Goal: Information Seeking & Learning: Check status

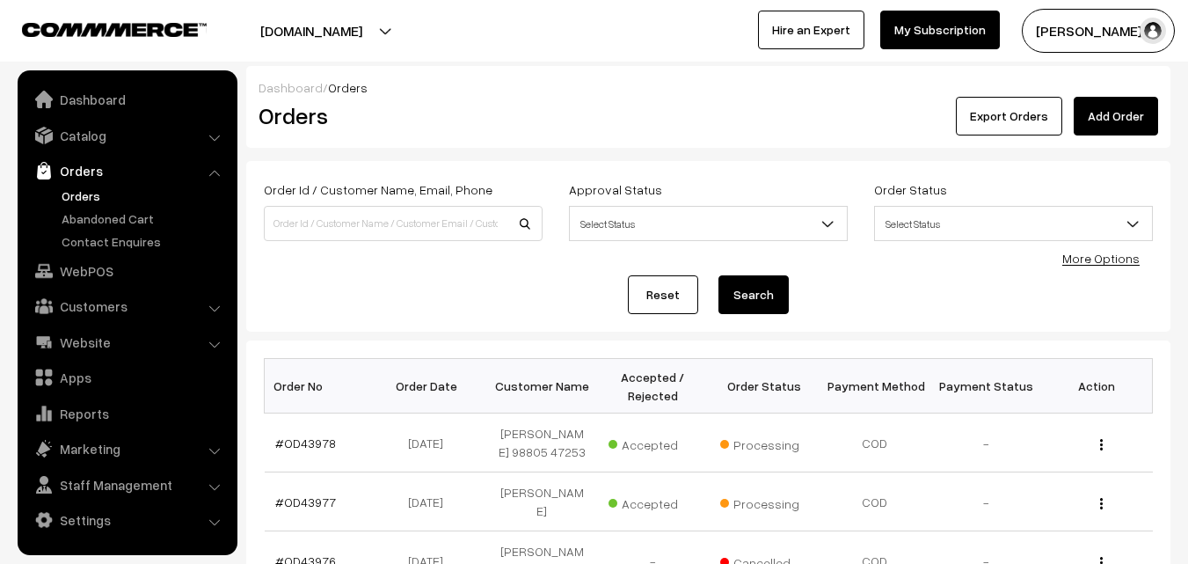
scroll to position [615, 0]
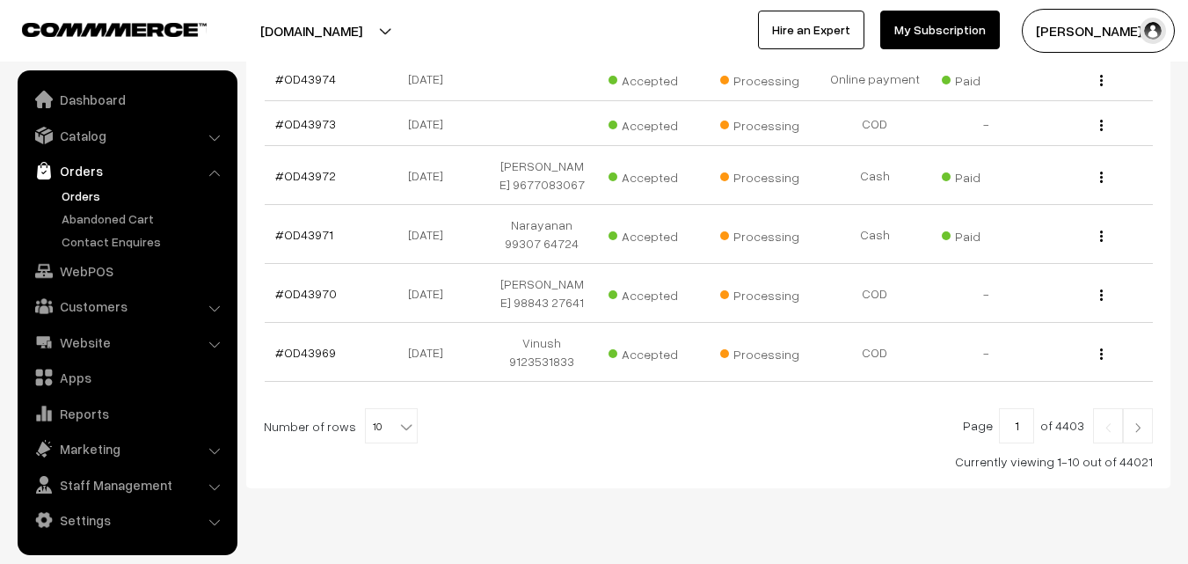
click at [1149, 443] on link at bounding box center [1138, 425] width 30 height 35
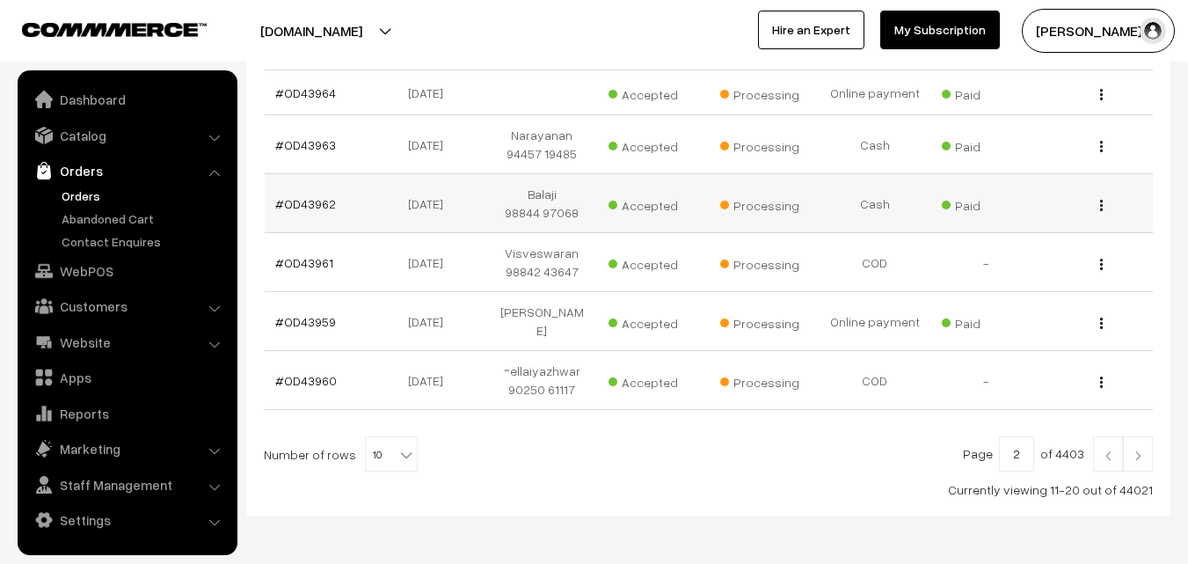
scroll to position [615, 0]
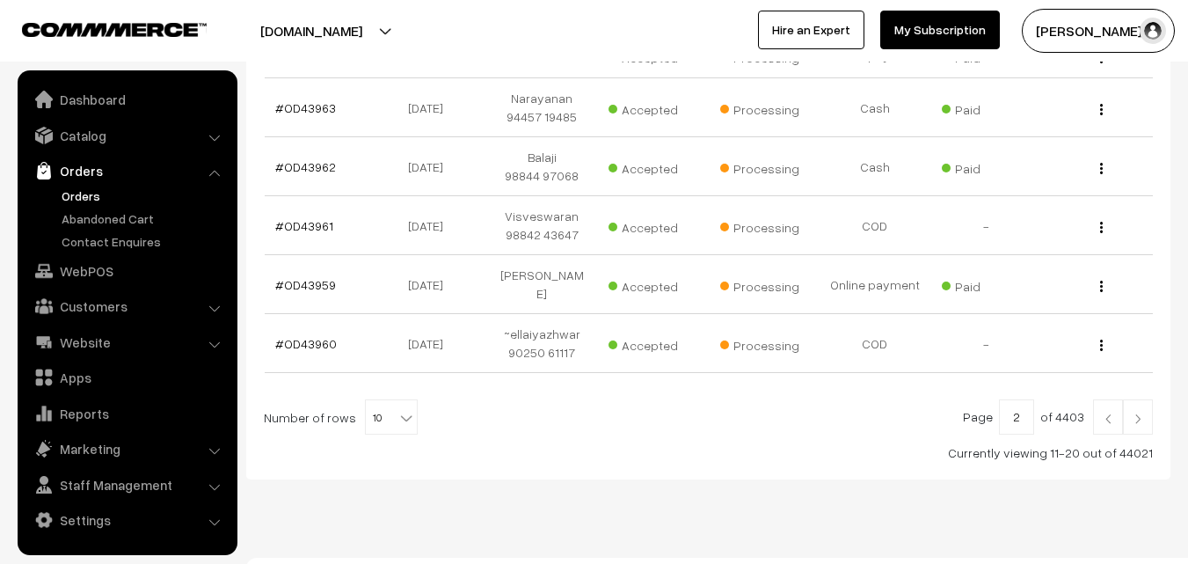
click at [1140, 413] on img at bounding box center [1138, 418] width 16 height 11
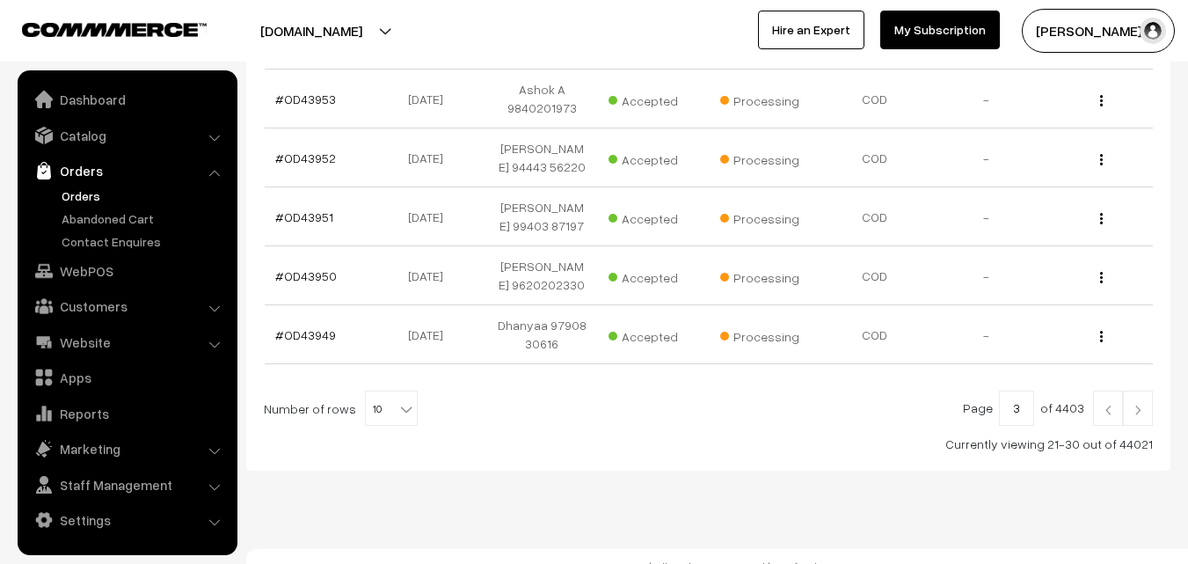
scroll to position [650, 0]
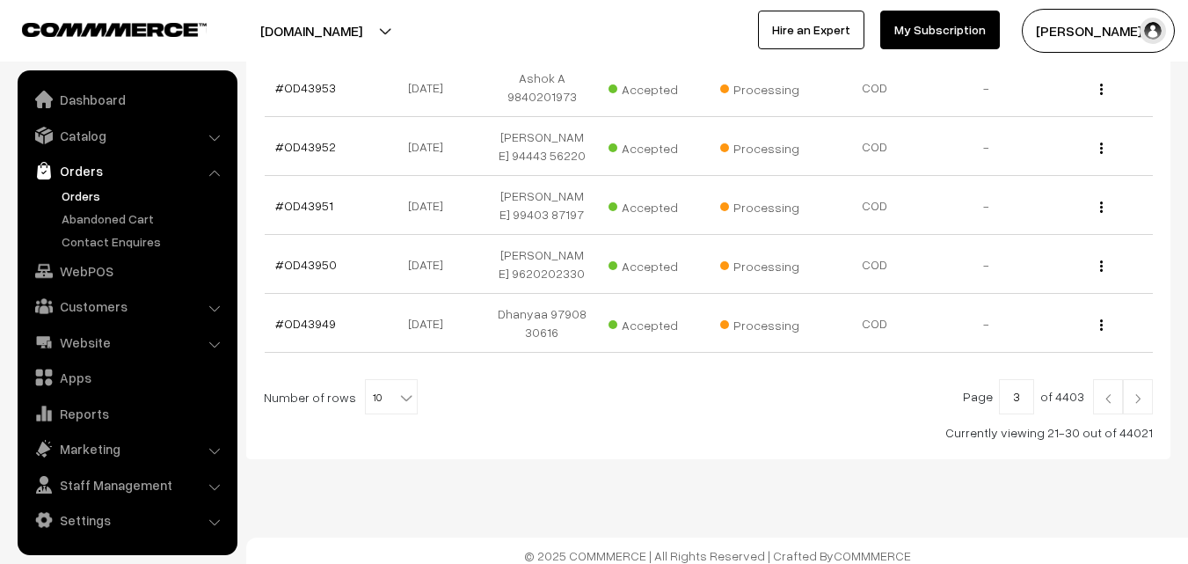
click at [1137, 381] on link at bounding box center [1138, 396] width 30 height 35
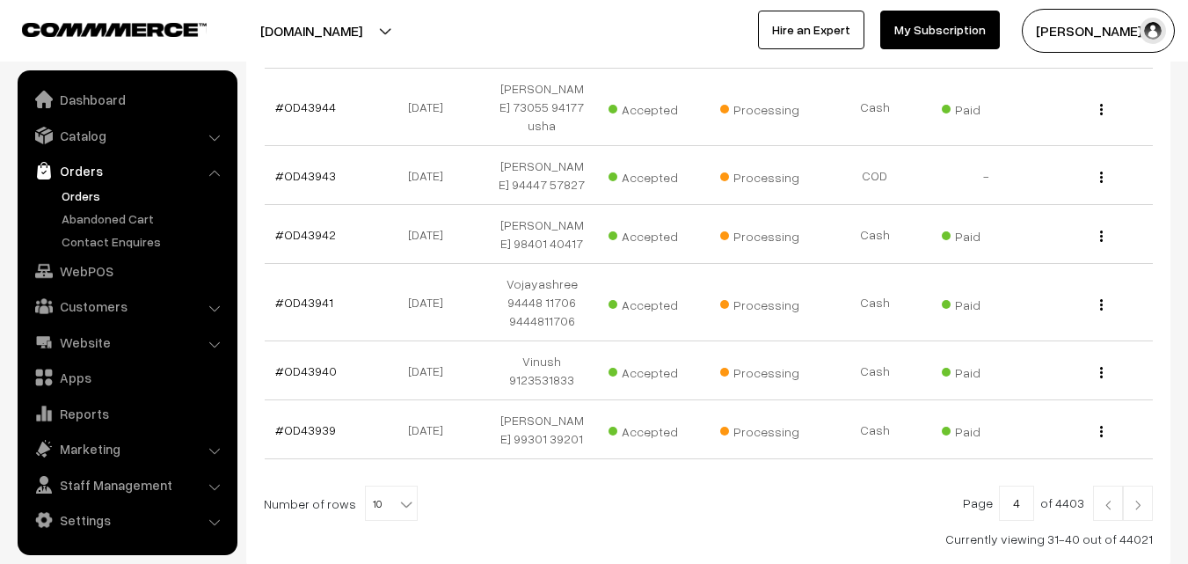
scroll to position [615, 0]
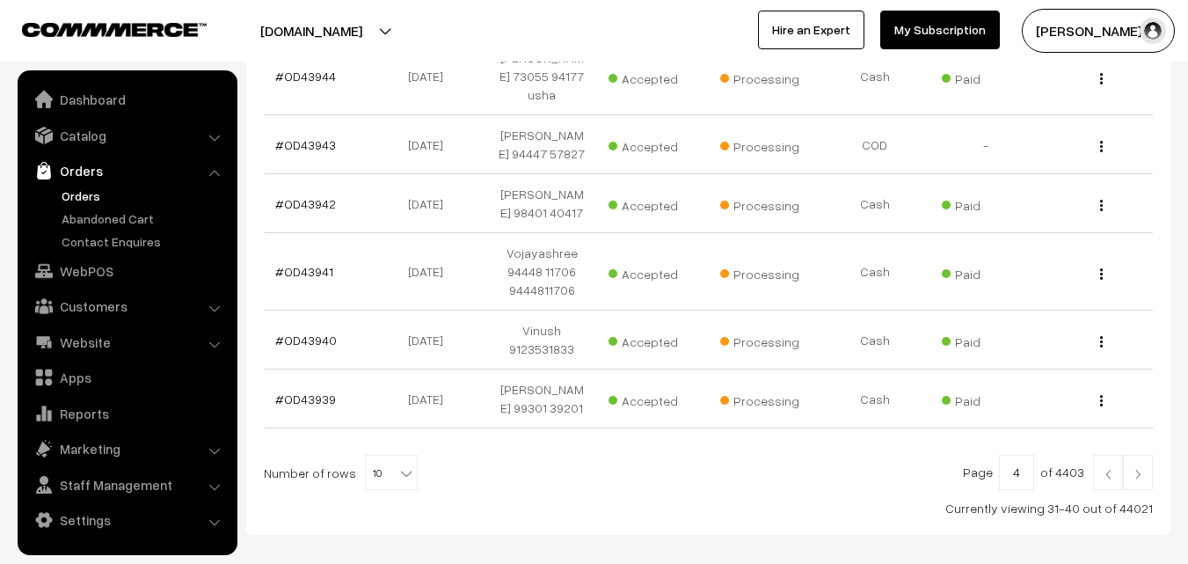
click at [1134, 470] on link at bounding box center [1138, 472] width 30 height 35
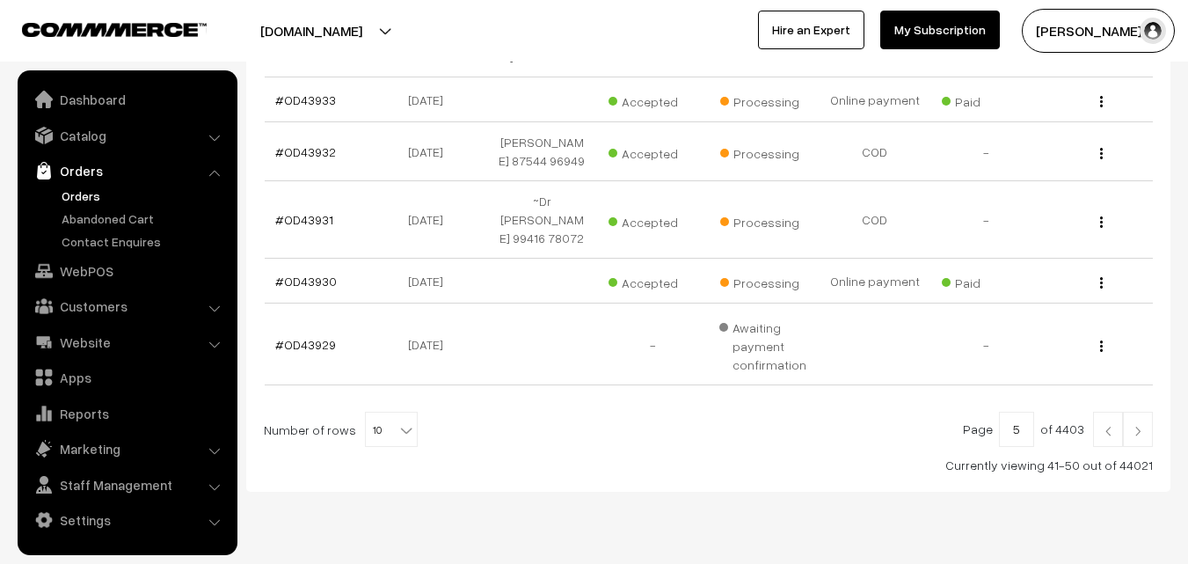
scroll to position [640, 0]
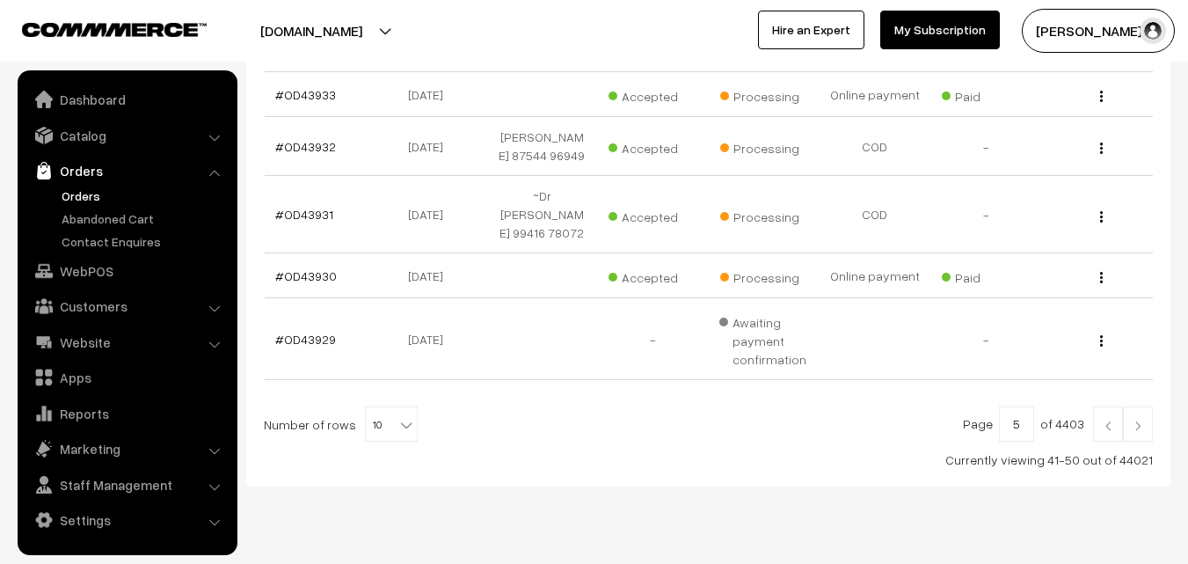
click at [1133, 420] on img at bounding box center [1138, 425] width 16 height 11
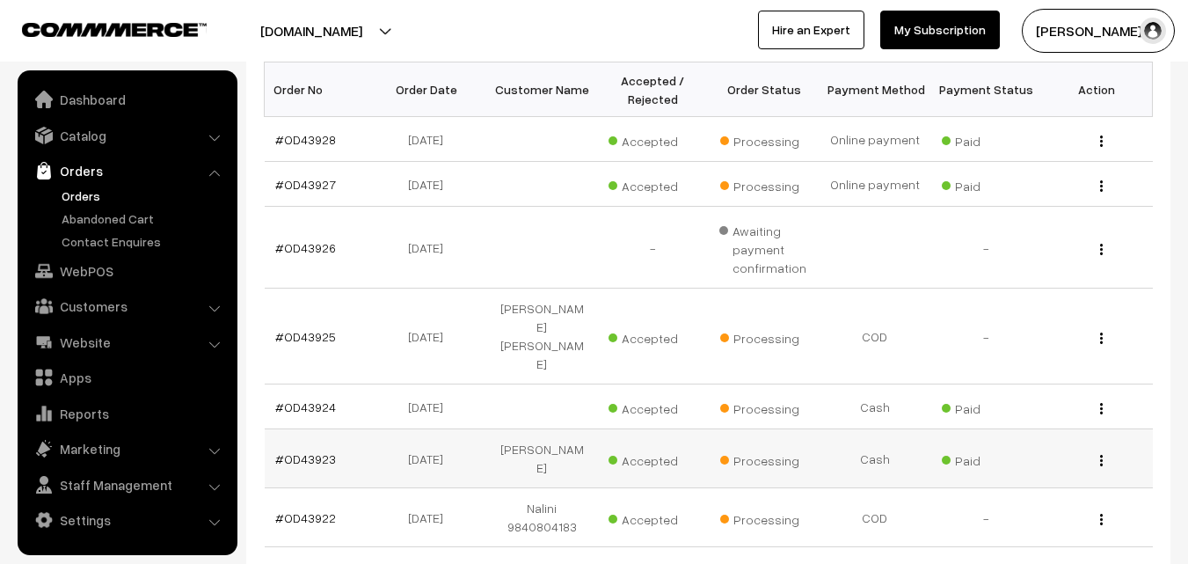
scroll to position [352, 0]
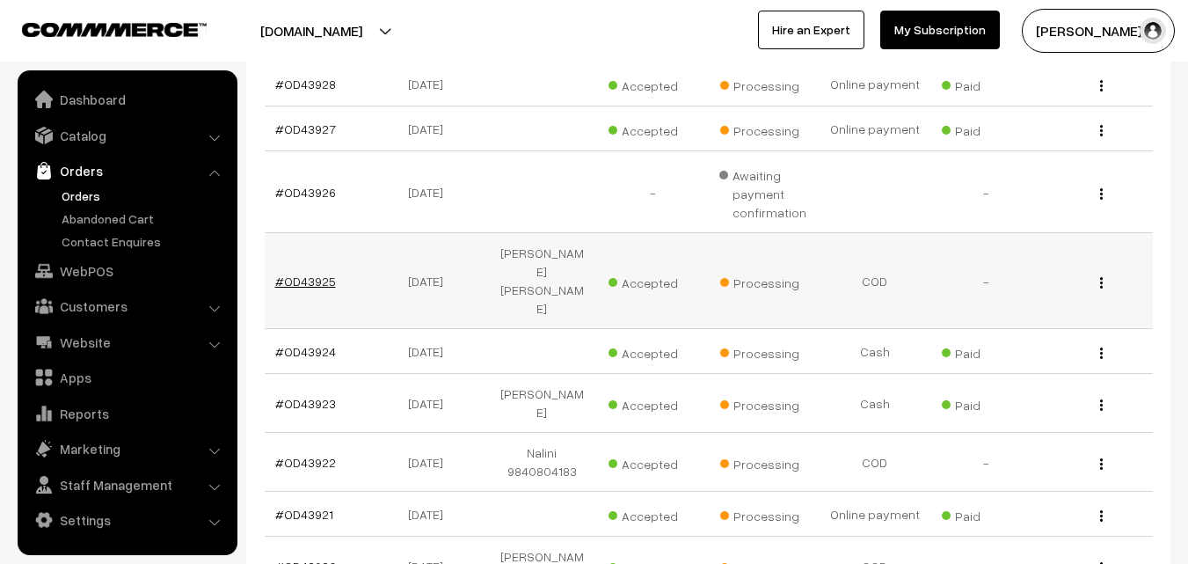
click at [313, 273] on link "#OD43925" at bounding box center [305, 280] width 61 height 15
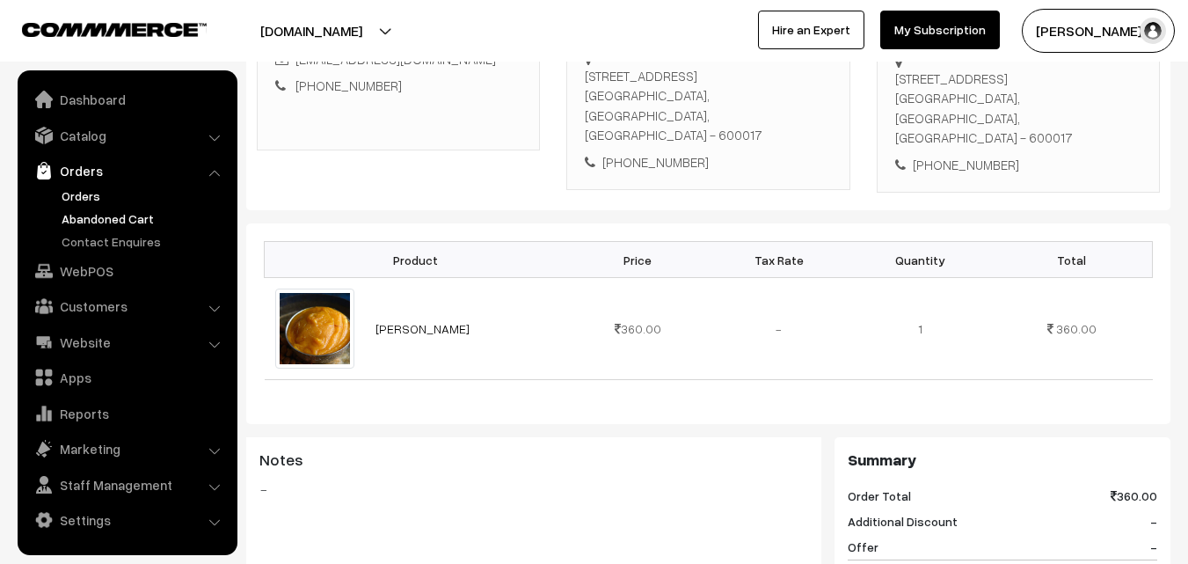
scroll to position [264, 0]
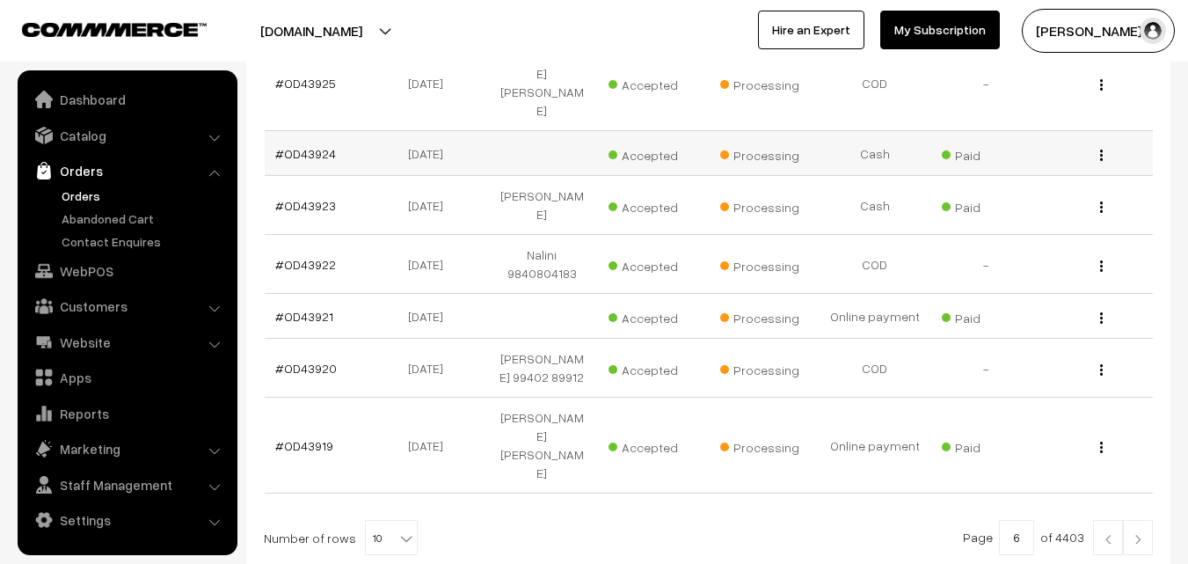
scroll to position [615, 0]
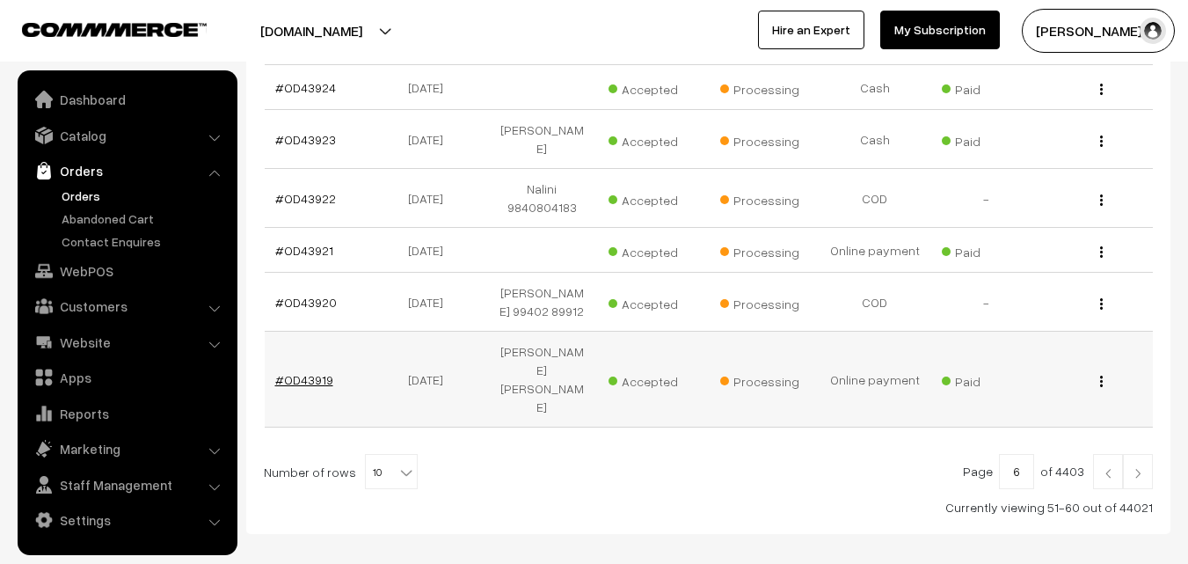
click at [318, 372] on link "#OD43919" at bounding box center [304, 379] width 58 height 15
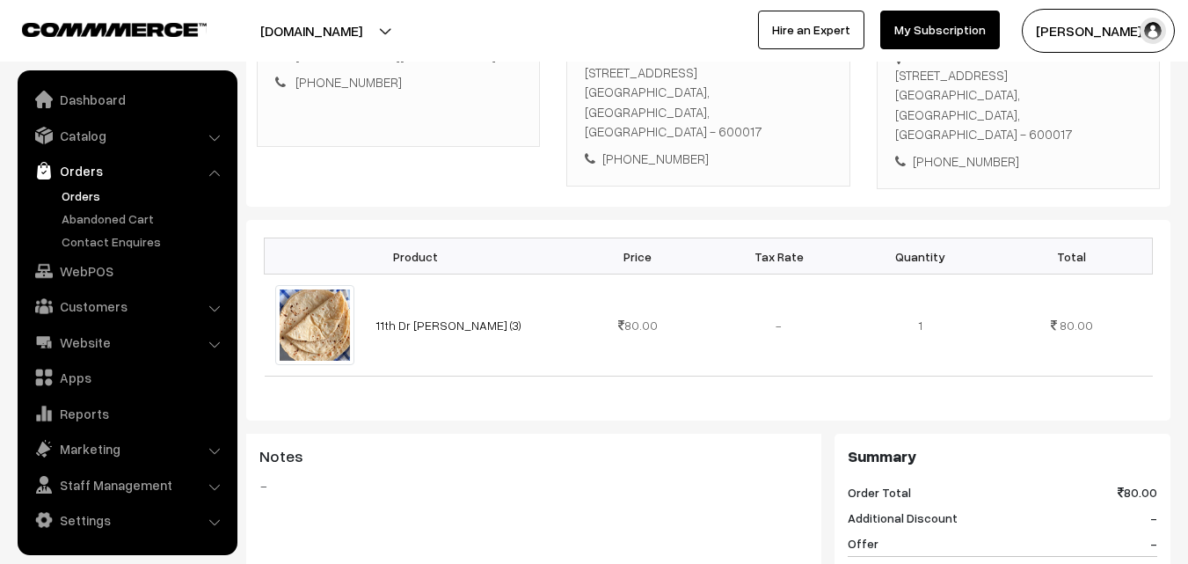
scroll to position [176, 0]
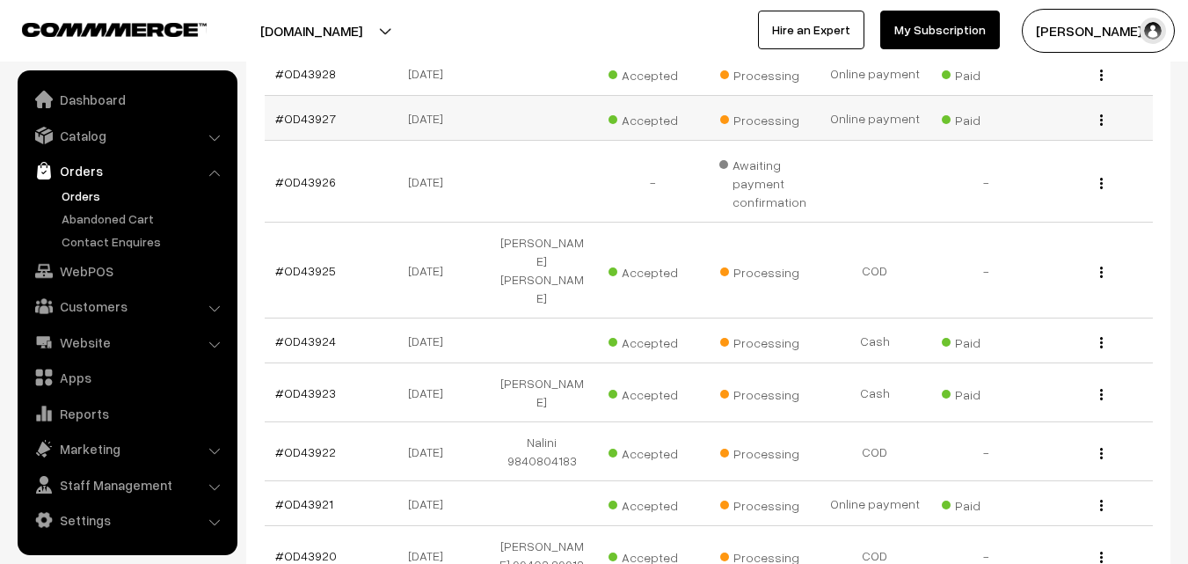
scroll to position [626, 0]
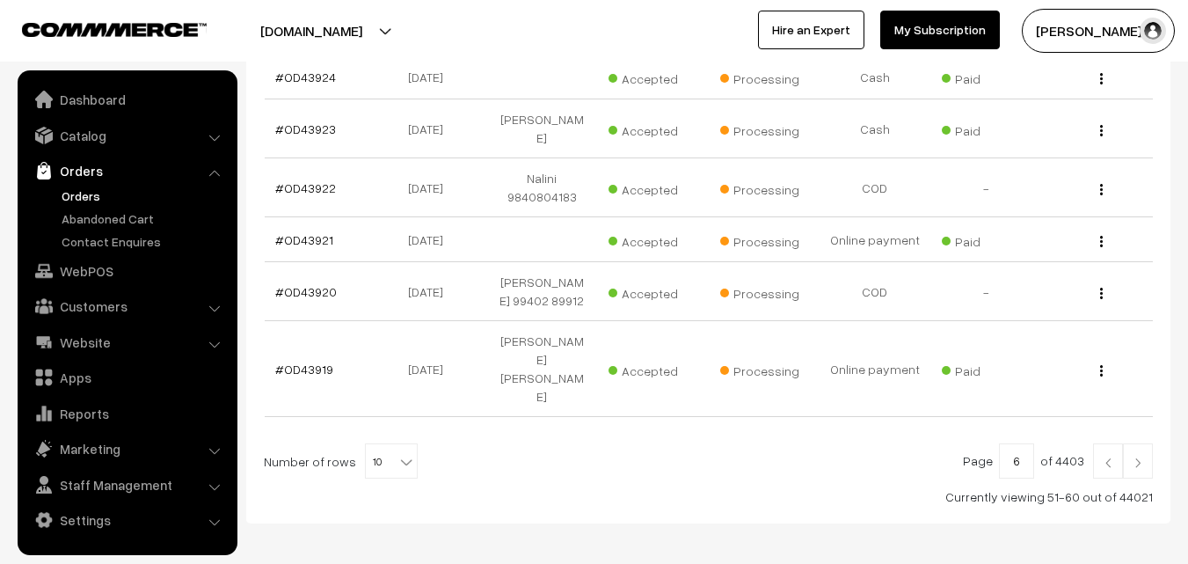
click at [1105, 457] on img at bounding box center [1108, 462] width 16 height 11
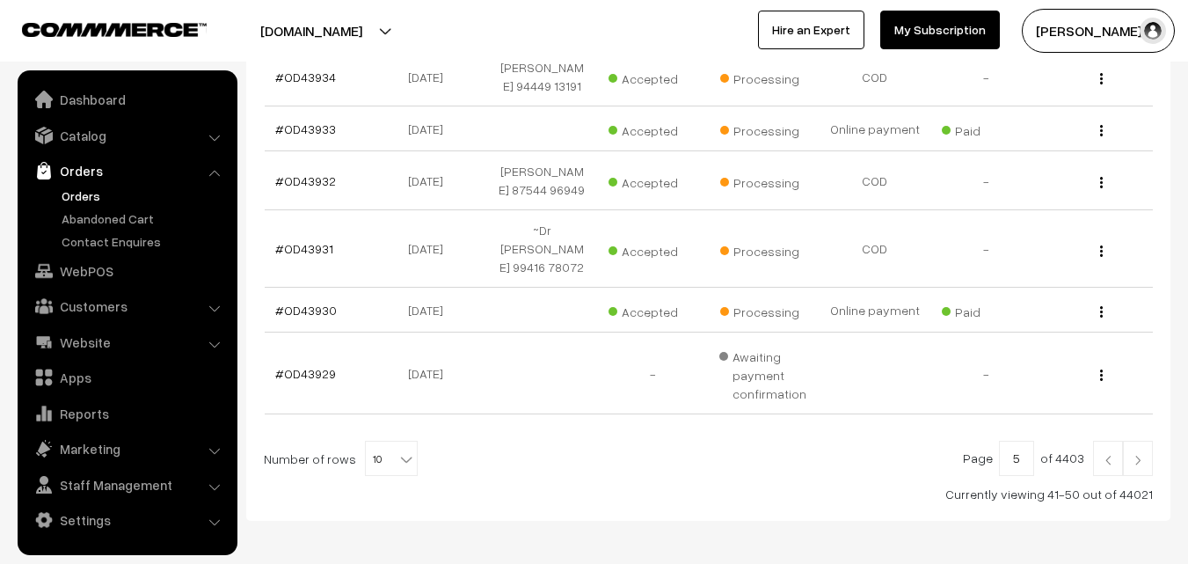
scroll to position [640, 0]
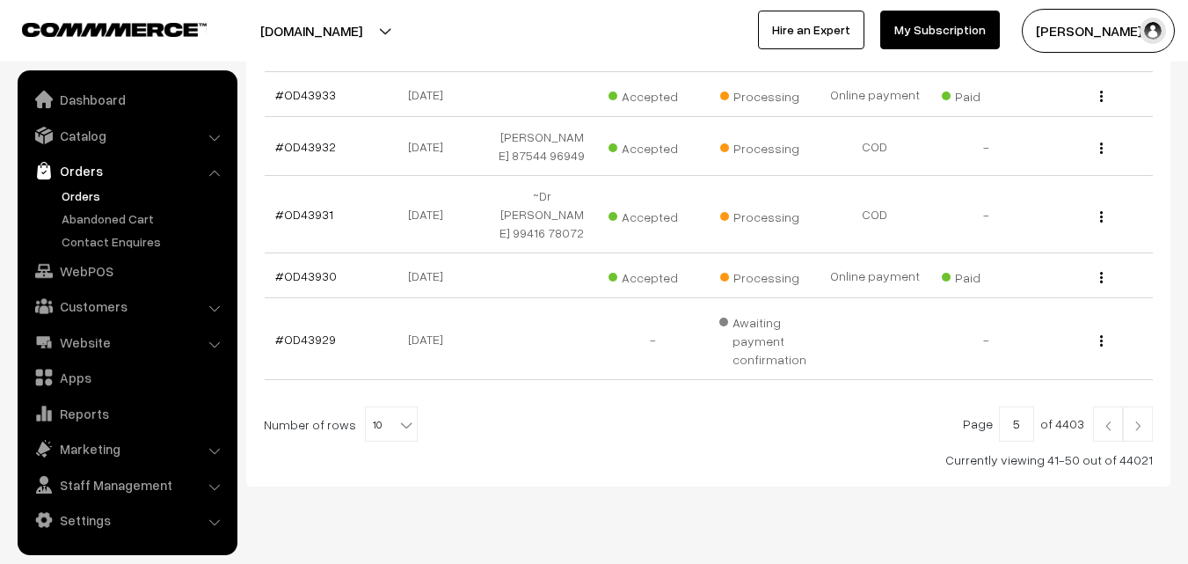
click at [1103, 420] on img at bounding box center [1108, 425] width 16 height 11
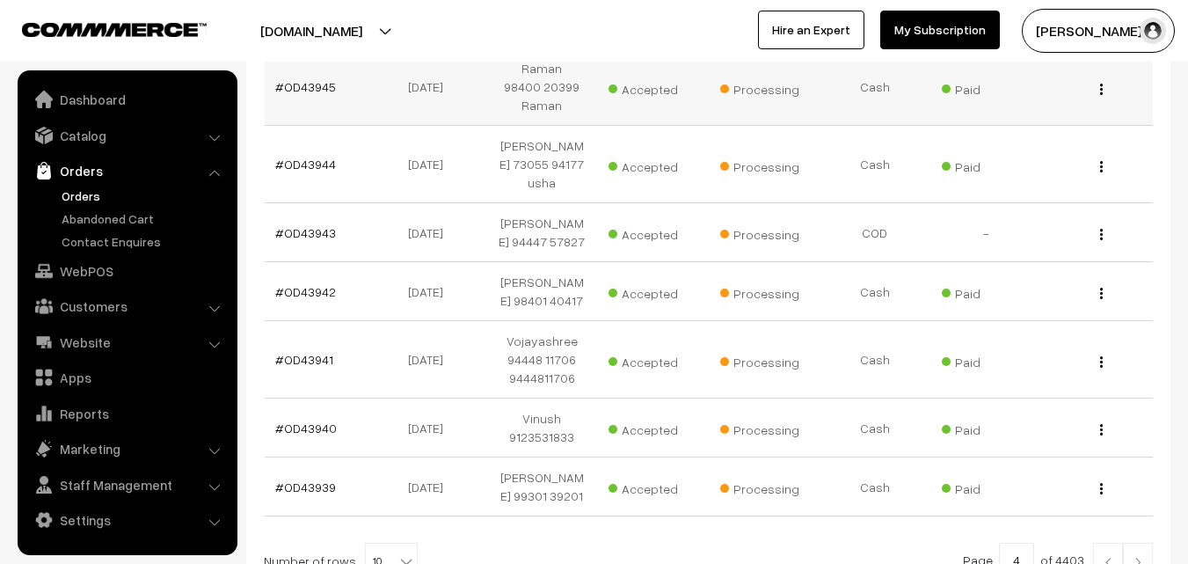
scroll to position [615, 0]
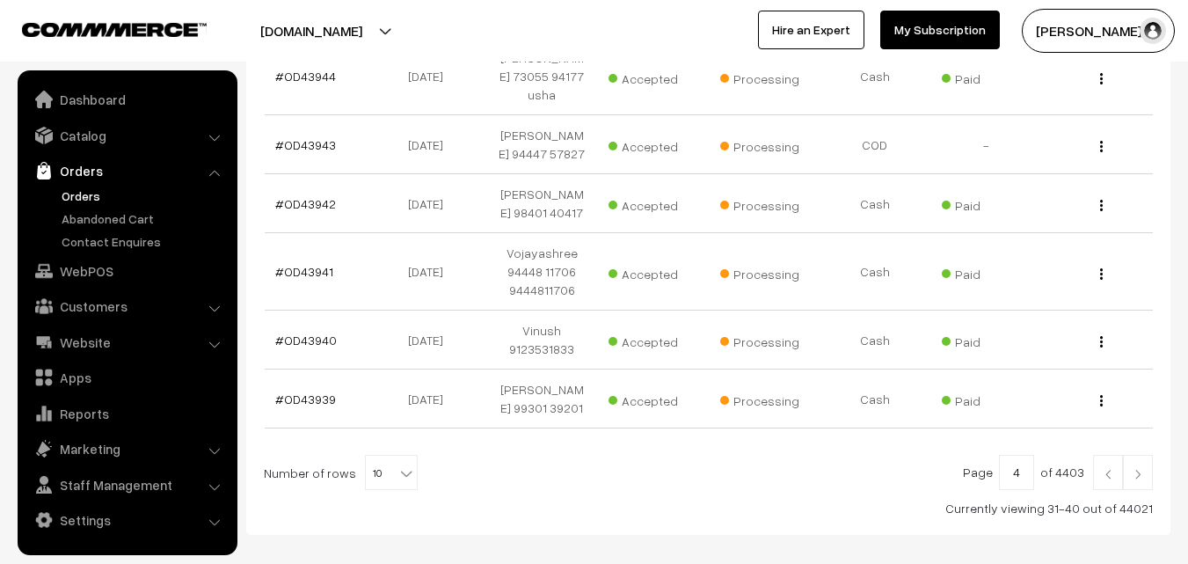
click at [1111, 477] on img at bounding box center [1108, 474] width 16 height 11
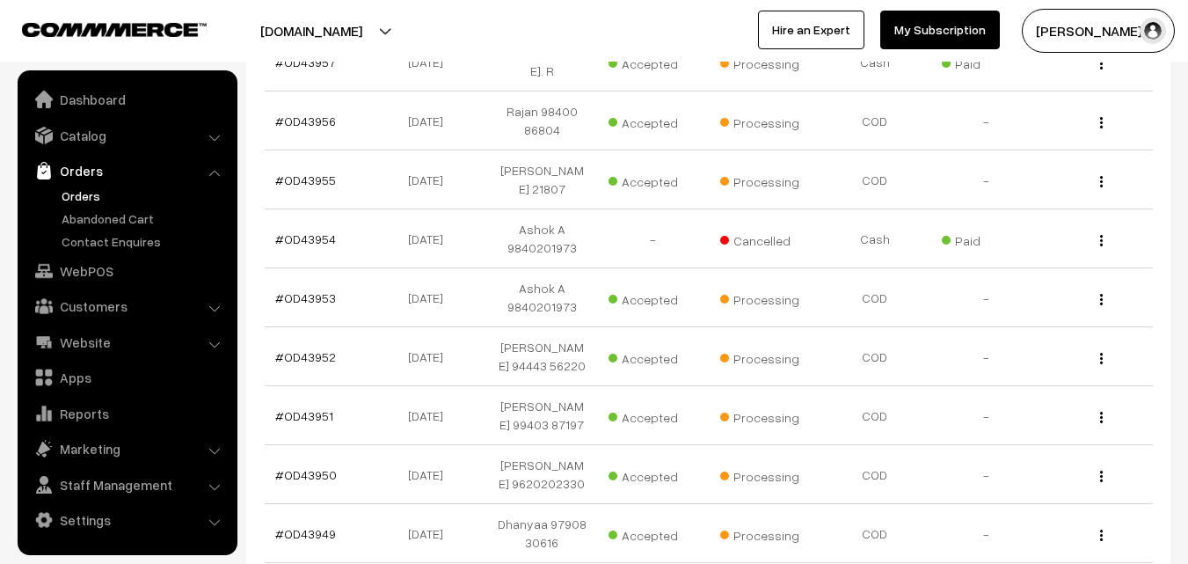
scroll to position [528, 0]
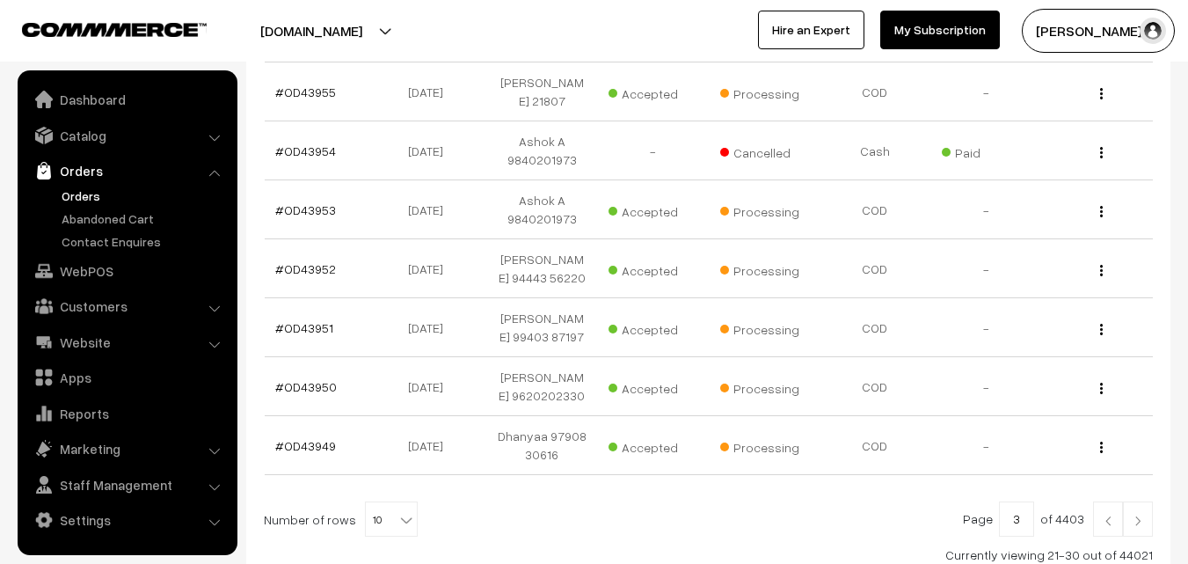
click at [1106, 515] on img at bounding box center [1108, 520] width 16 height 11
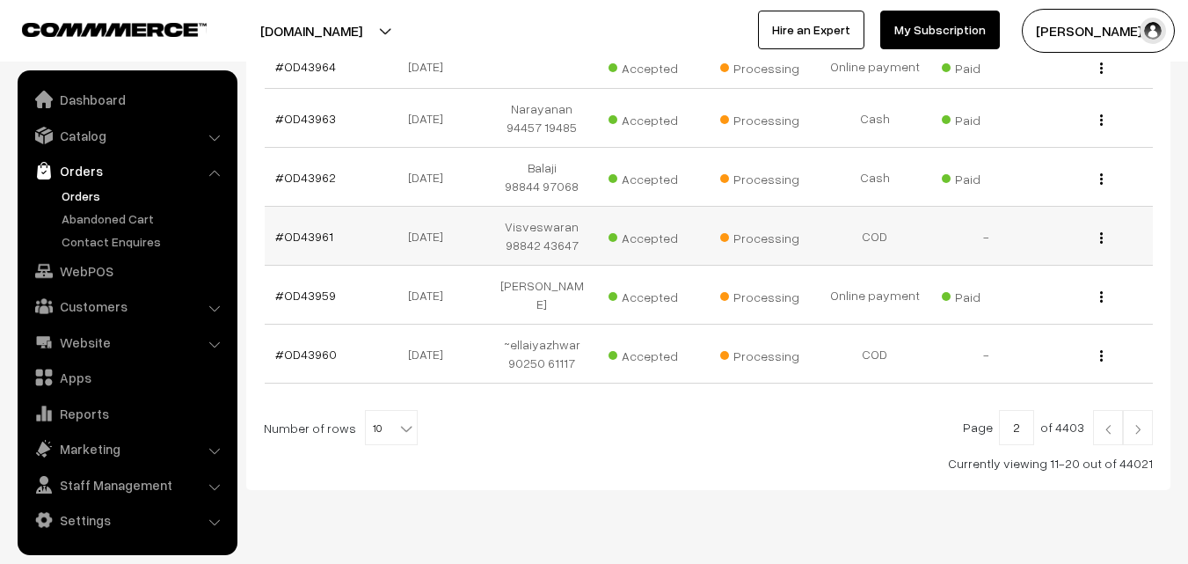
scroll to position [631, 0]
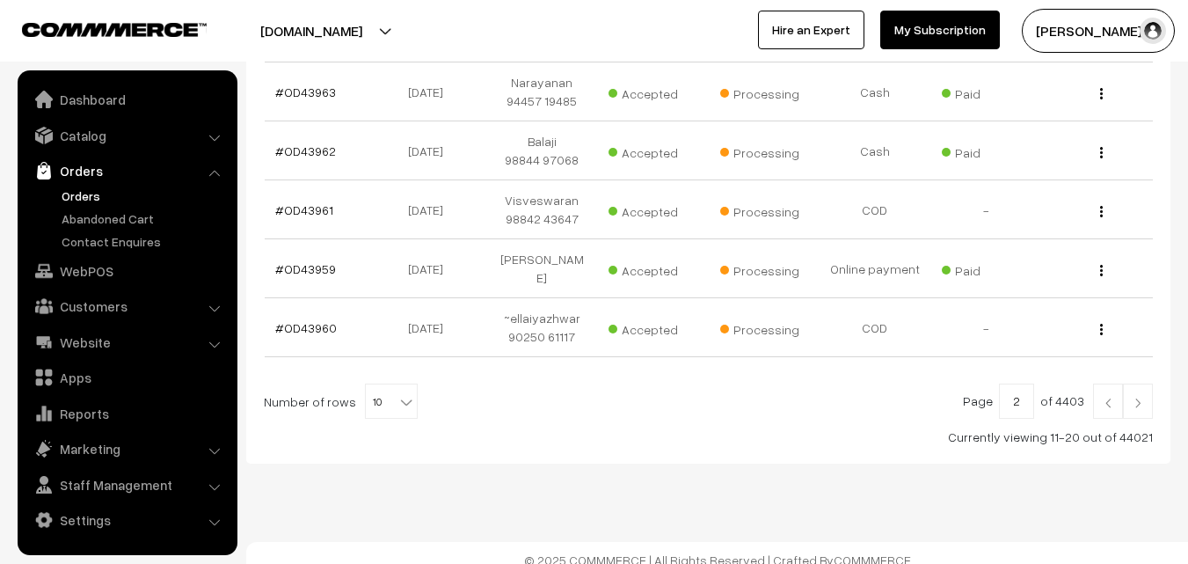
click at [1112, 397] on img at bounding box center [1108, 402] width 16 height 11
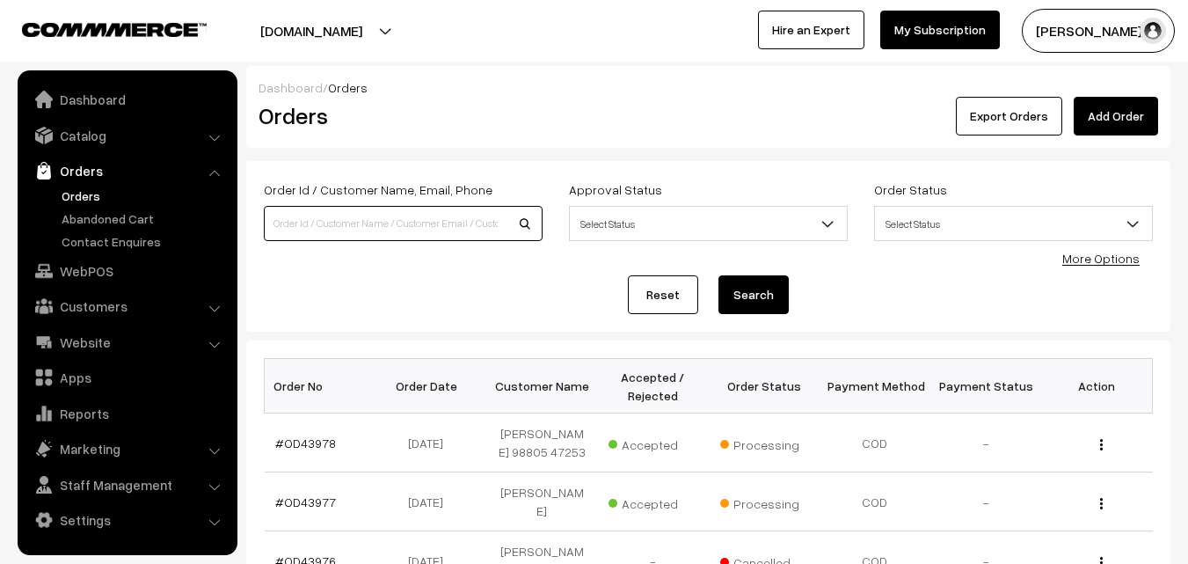
click at [426, 229] on input at bounding box center [403, 223] width 279 height 35
click at [120, 303] on link "Customers" at bounding box center [126, 306] width 209 height 32
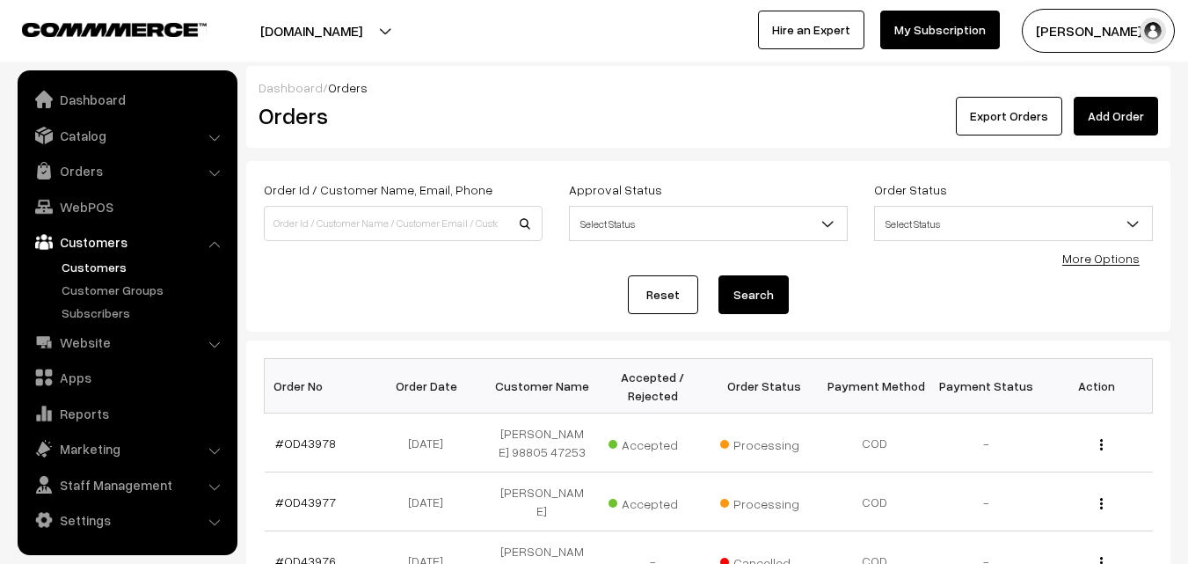
click at [113, 266] on link "Customers" at bounding box center [144, 267] width 174 height 18
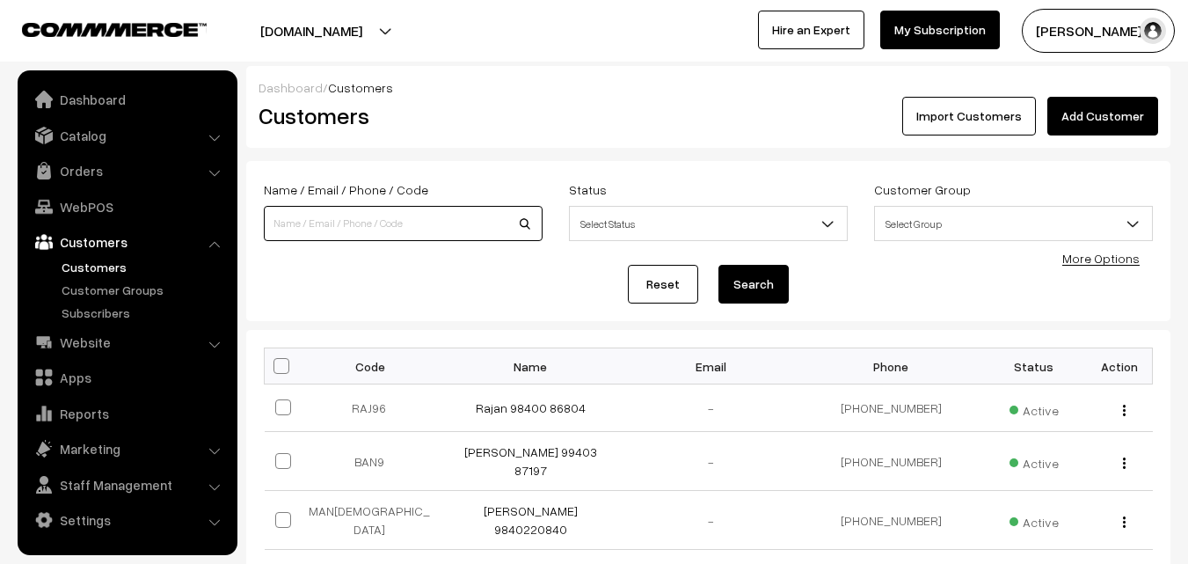
click at [319, 222] on input at bounding box center [403, 223] width 279 height 35
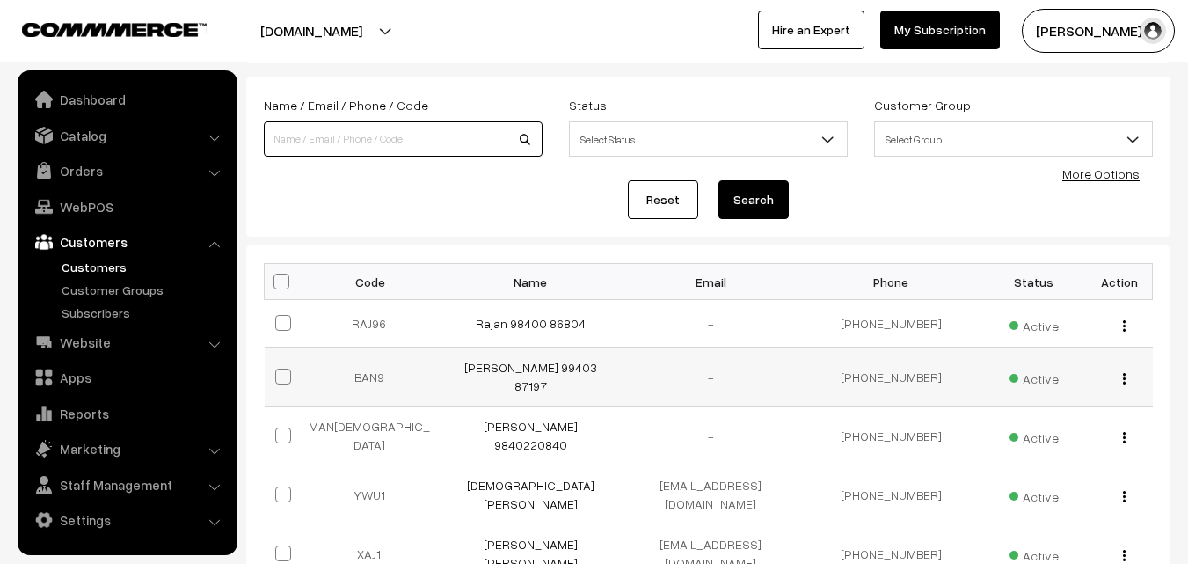
scroll to position [176, 0]
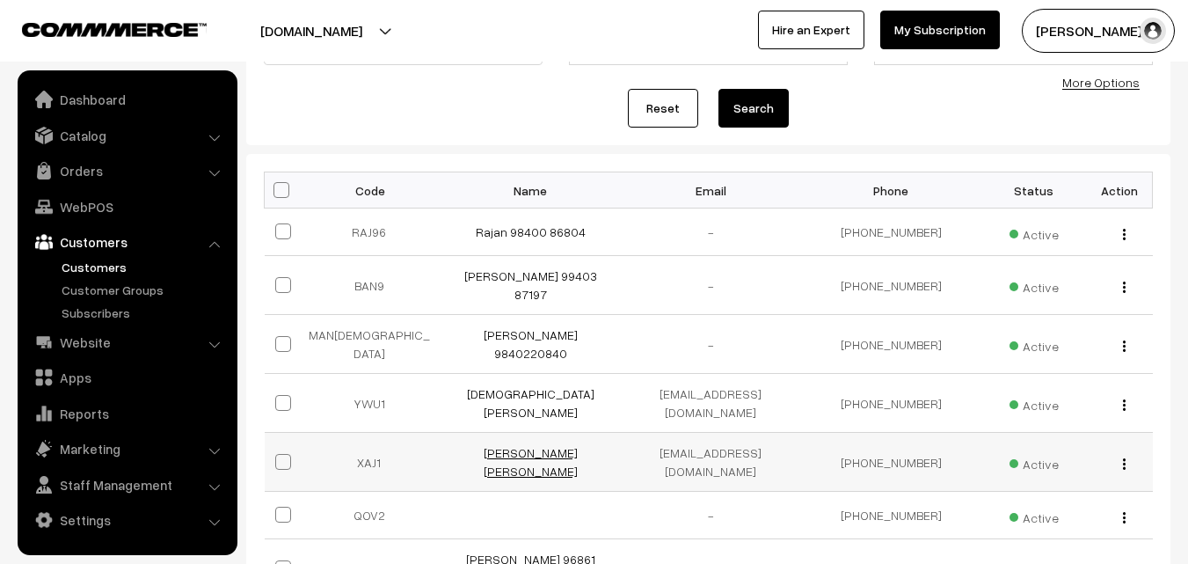
click at [546, 445] on link "Sravan Kumar Sathrasala" at bounding box center [531, 461] width 94 height 33
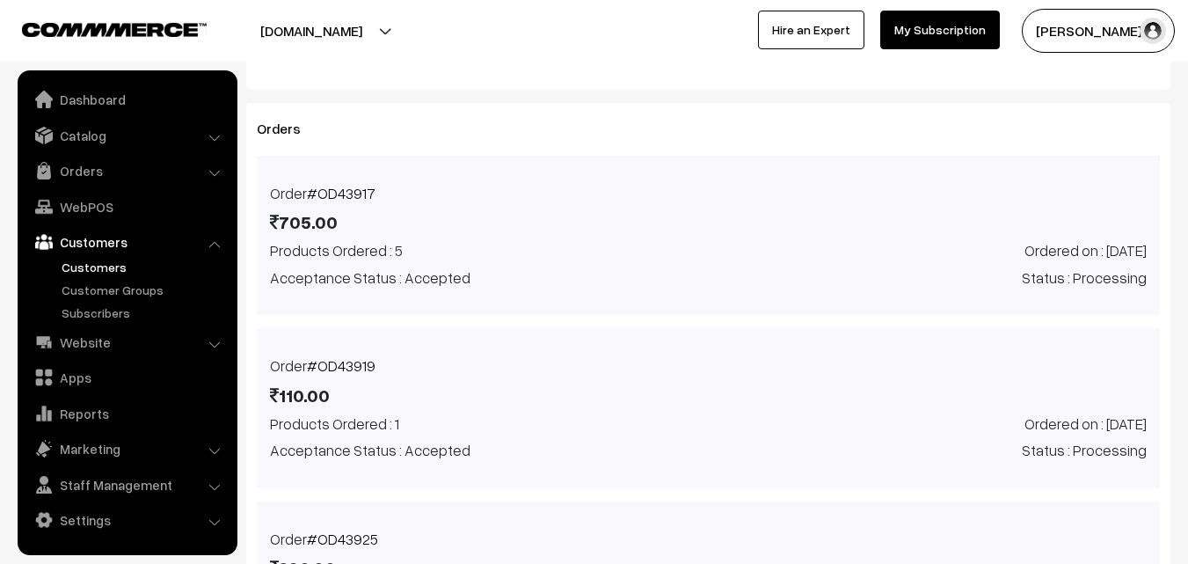
scroll to position [703, 0]
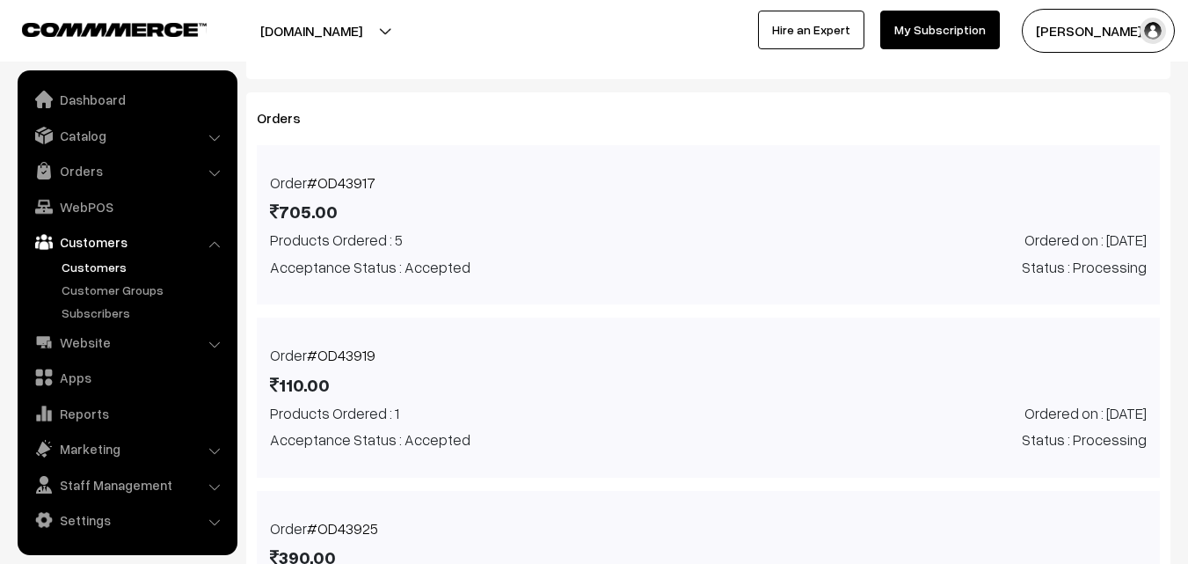
click at [344, 183] on link "#OD43917" at bounding box center [341, 182] width 69 height 18
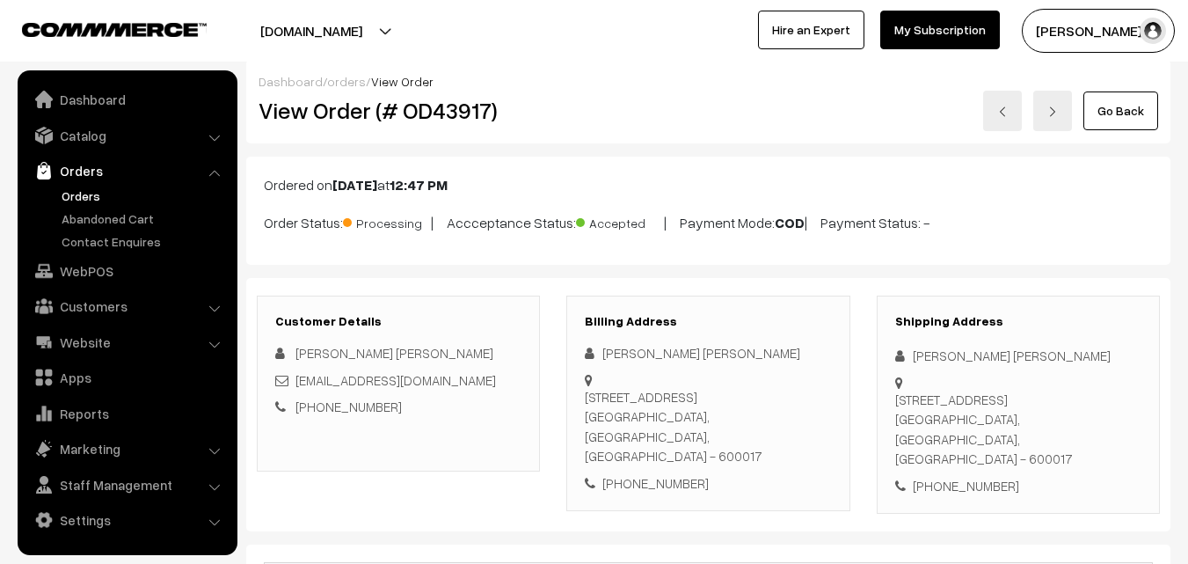
scroll to position [2, 0]
